Goal: Task Accomplishment & Management: Use online tool/utility

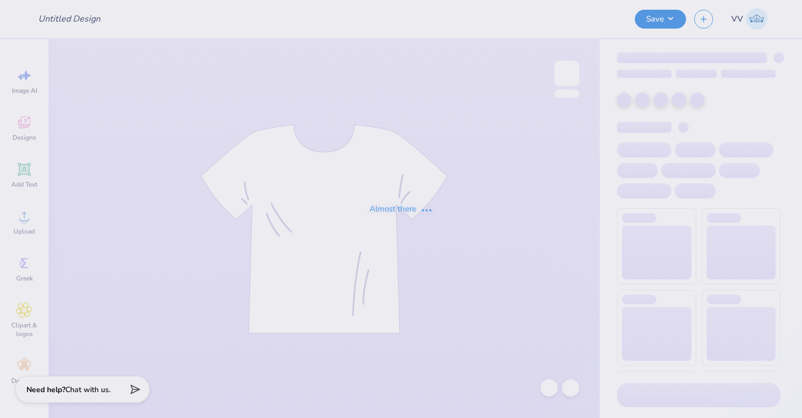
type input "Eva Sood : Case Western Reserve University"
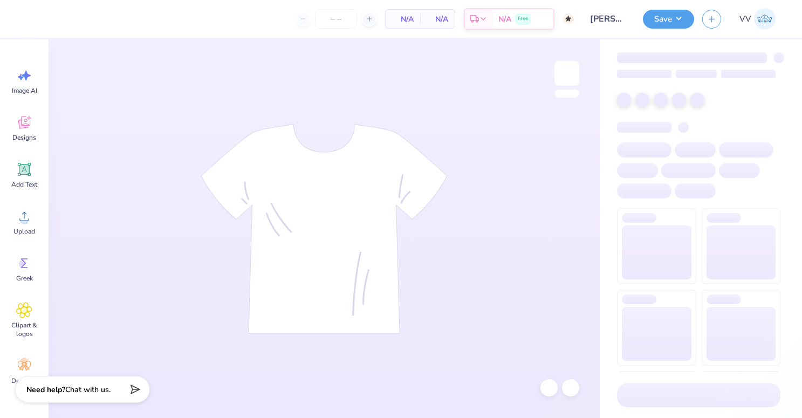
type input "60"
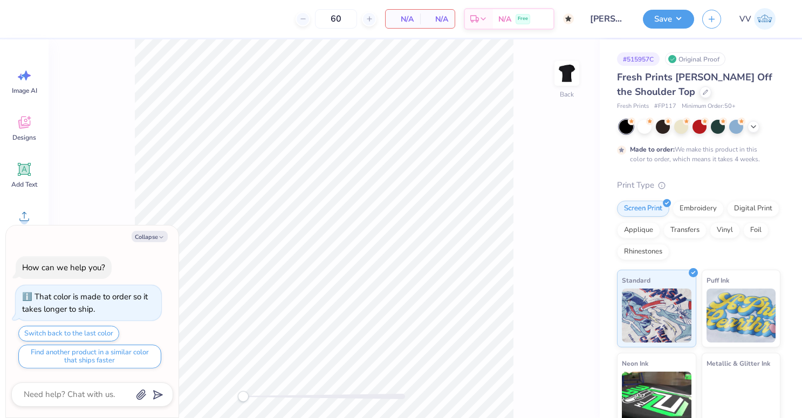
type textarea "x"
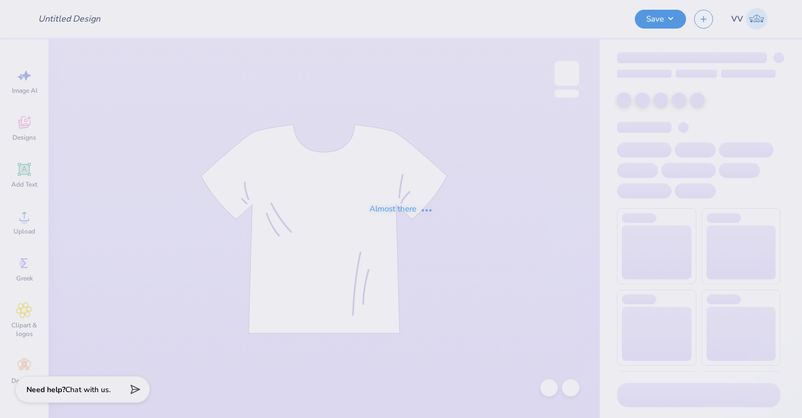
type input "[PERSON_NAME] : [GEOGRAPHIC_DATA]"
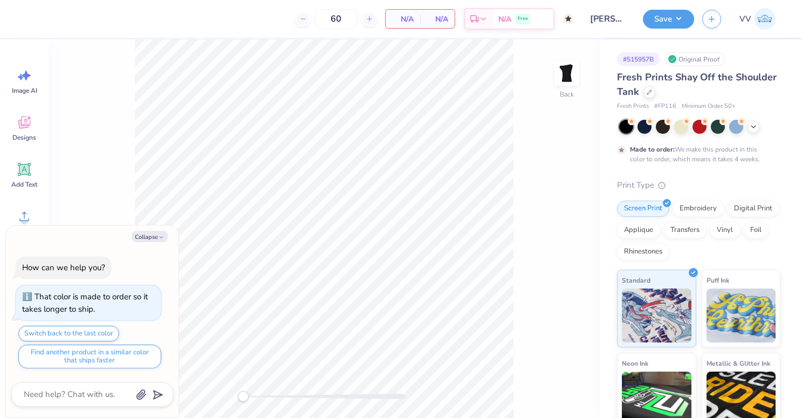
type textarea "x"
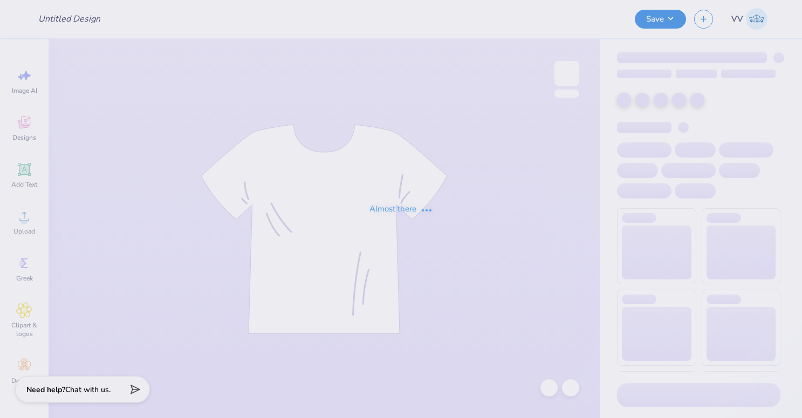
type input "Ophia Crew Neck"
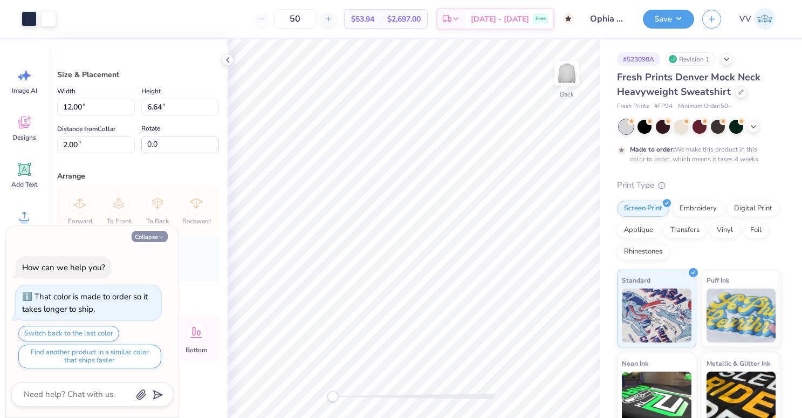
click at [140, 235] on button "Collapse" at bounding box center [150, 236] width 36 height 11
type textarea "x"
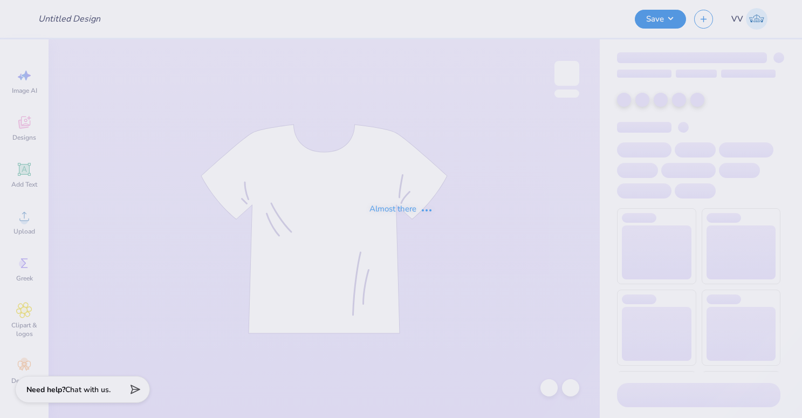
type input "[PERSON_NAME] : [GEOGRAPHIC_DATA]"
